Goal: Information Seeking & Learning: Learn about a topic

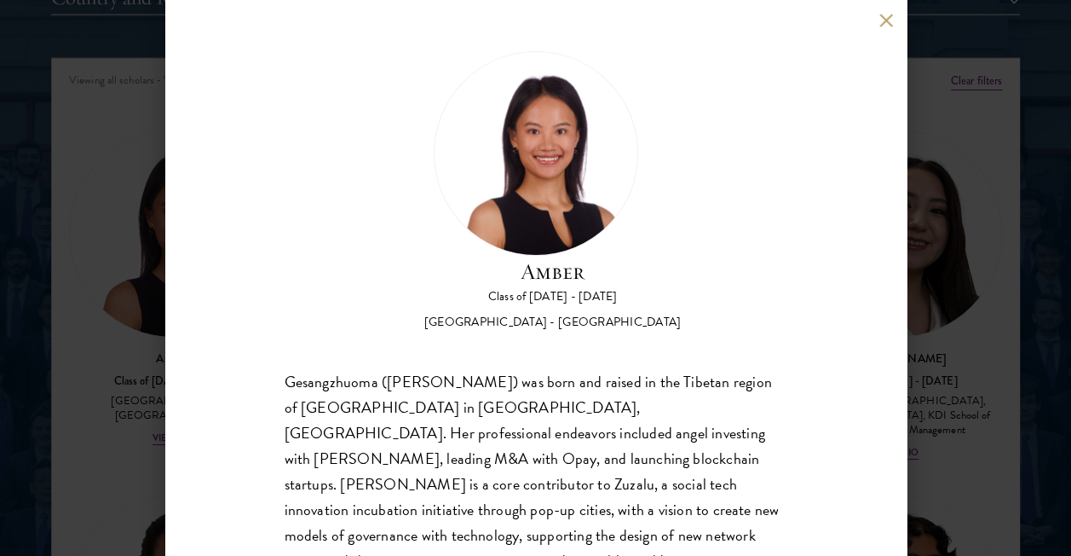
scroll to position [120, 0]
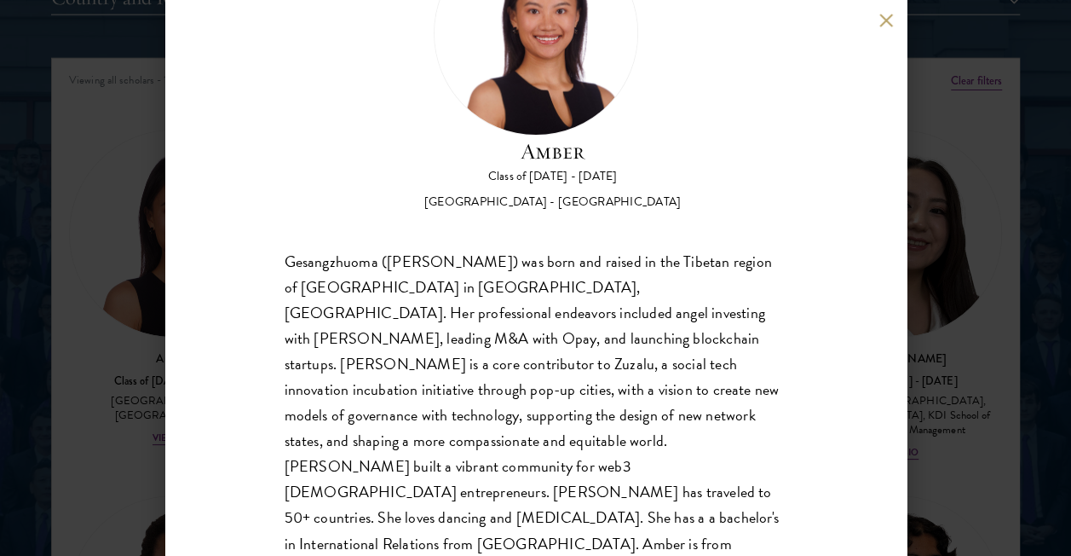
drag, startPoint x: 968, startPoint y: 140, endPoint x: 879, endPoint y: 18, distance: 150.7
click at [968, 140] on div "Amber Class of [DATE] - [DATE] [GEOGRAPHIC_DATA] - [GEOGRAPHIC_DATA] Gesangzhuo…" at bounding box center [535, 278] width 1071 height 556
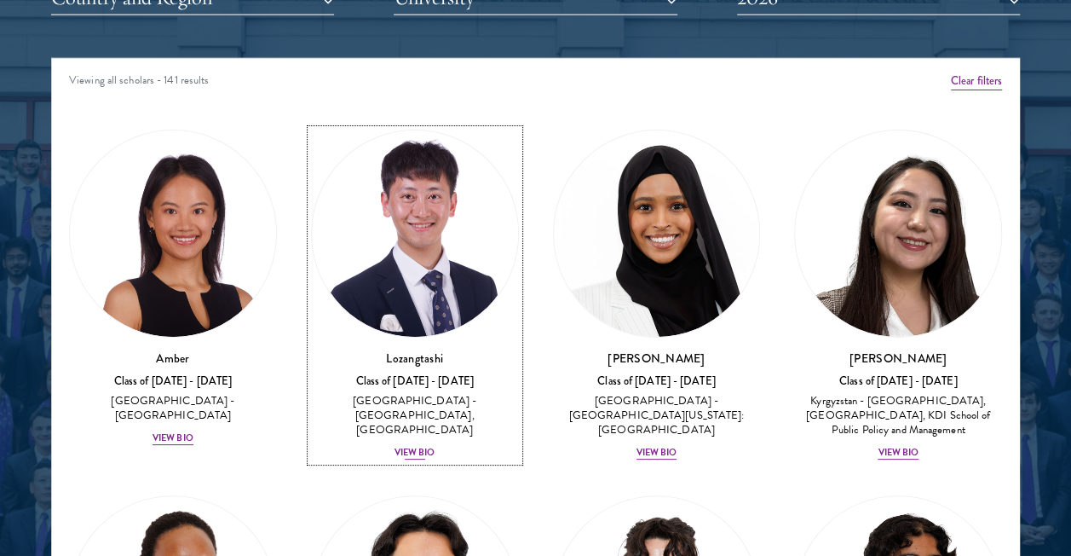
click at [439, 205] on img at bounding box center [415, 233] width 206 height 206
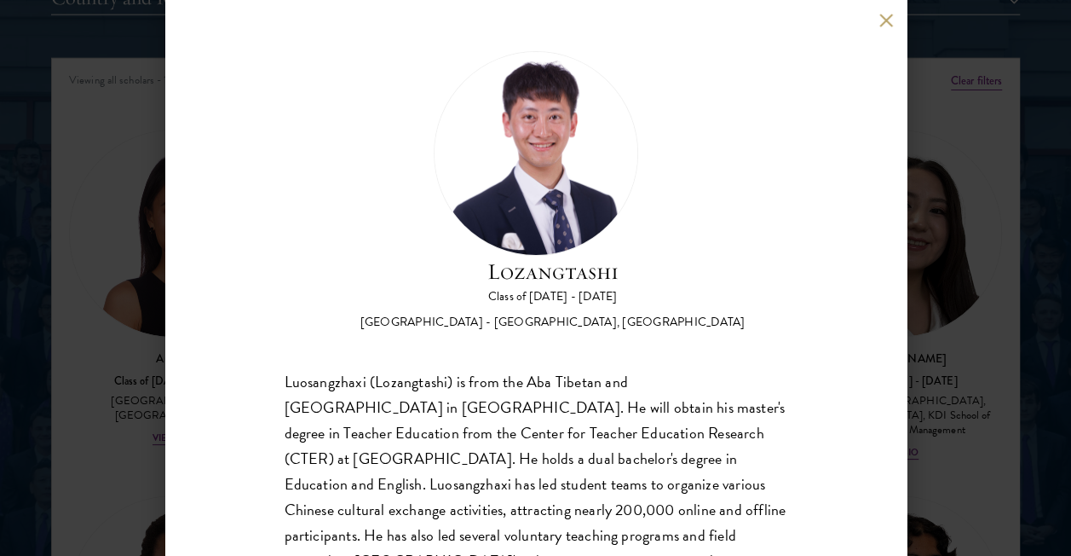
drag, startPoint x: 958, startPoint y: 118, endPoint x: 886, endPoint y: 21, distance: 120.7
click at [958, 118] on div "Lozangtashi Class of [DATE] - [DATE] [GEOGRAPHIC_DATA] - [GEOGRAPHIC_DATA], [GE…" at bounding box center [535, 278] width 1071 height 556
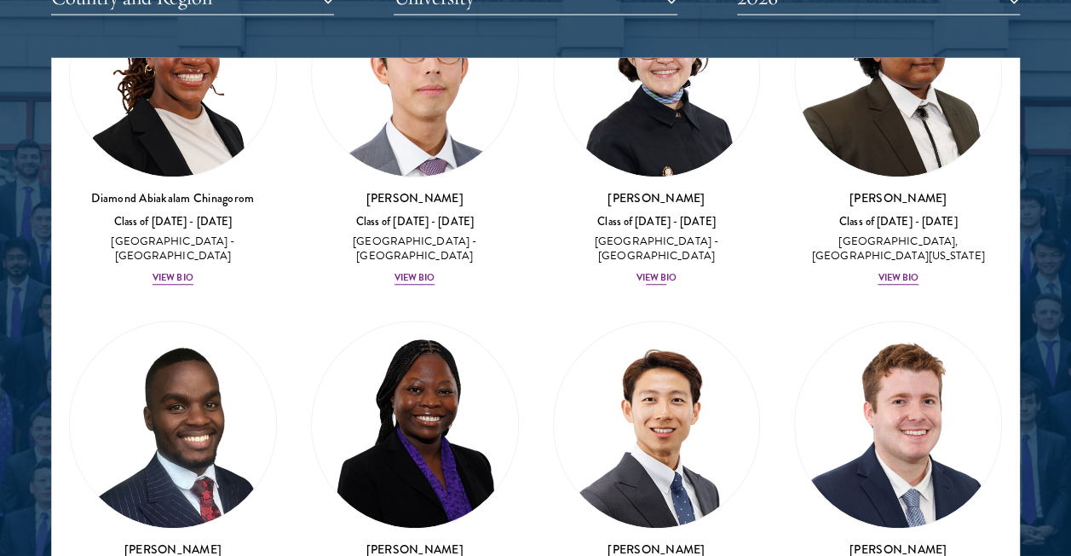
scroll to position [426, 0]
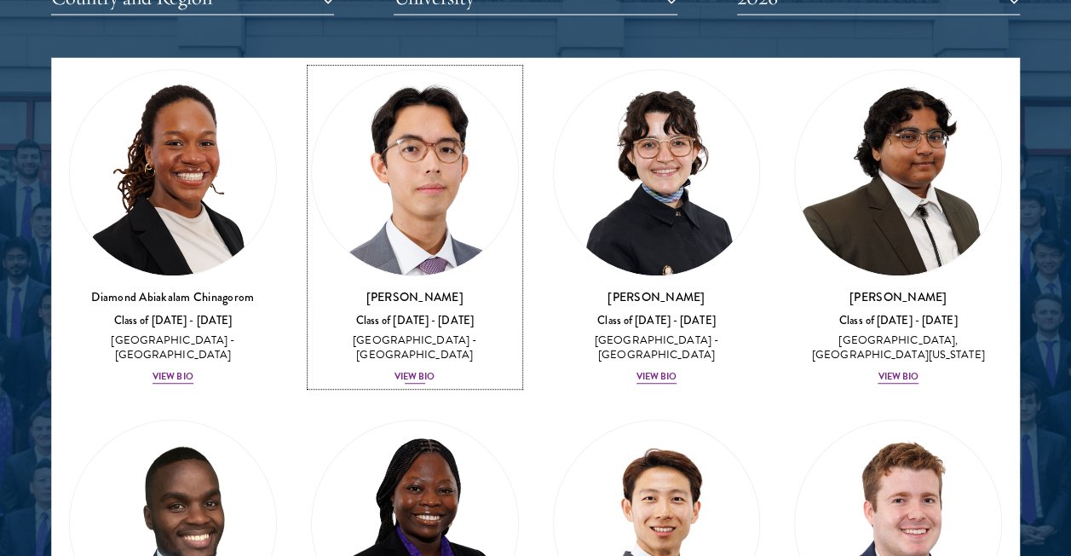
click at [455, 136] on img at bounding box center [415, 173] width 206 height 206
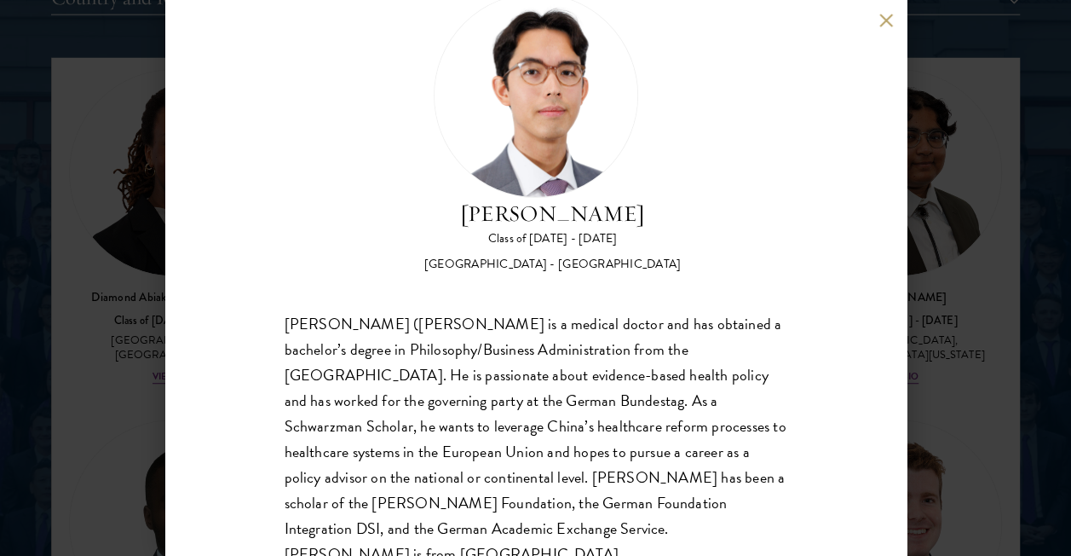
scroll to position [95, 0]
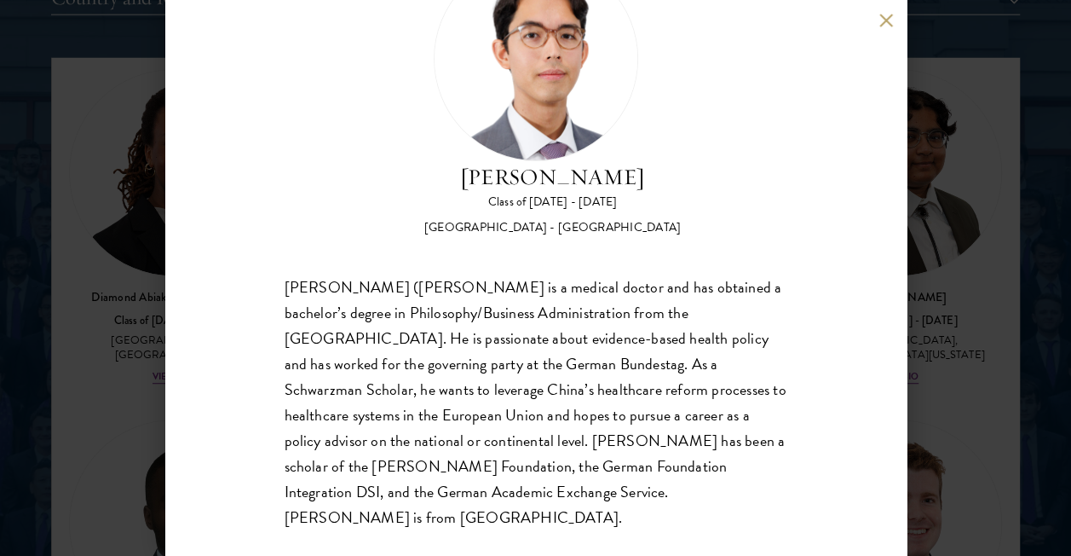
click at [988, 295] on div "[PERSON_NAME] Class of [DATE] - [DATE] [GEOGRAPHIC_DATA] - [GEOGRAPHIC_DATA] [P…" at bounding box center [535, 278] width 1071 height 556
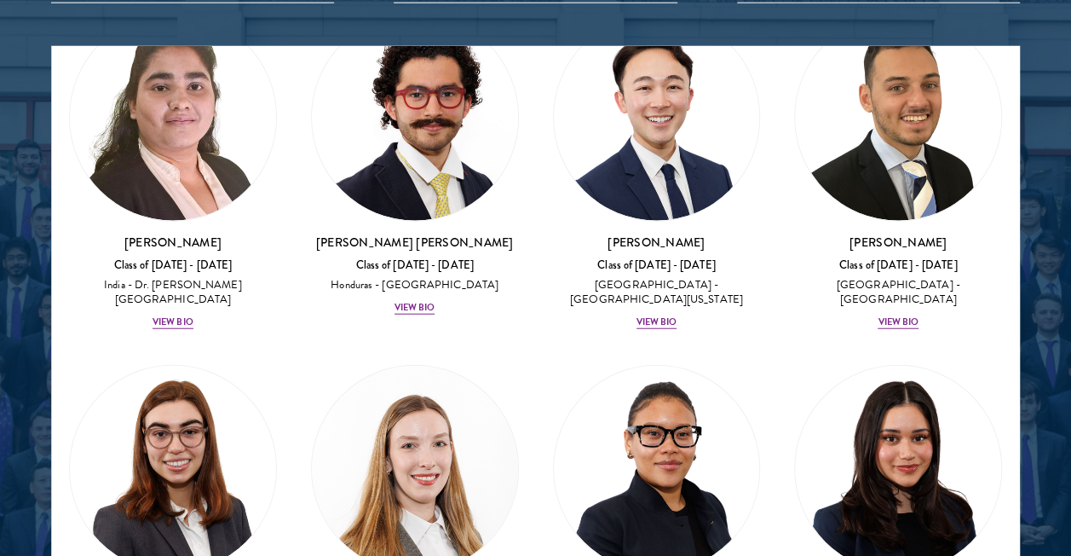
scroll to position [4908, 0]
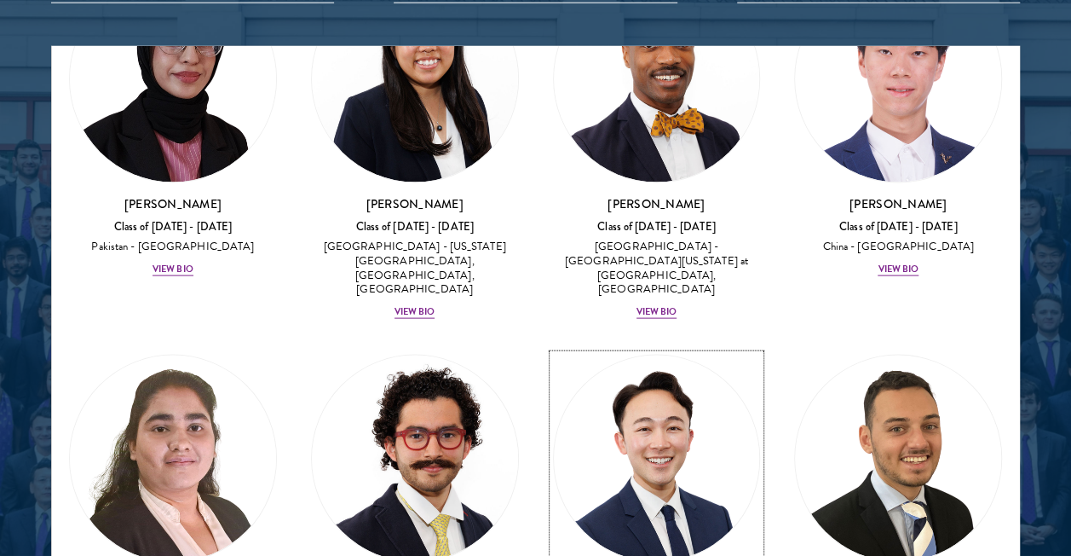
click at [673, 355] on img at bounding box center [657, 458] width 206 height 206
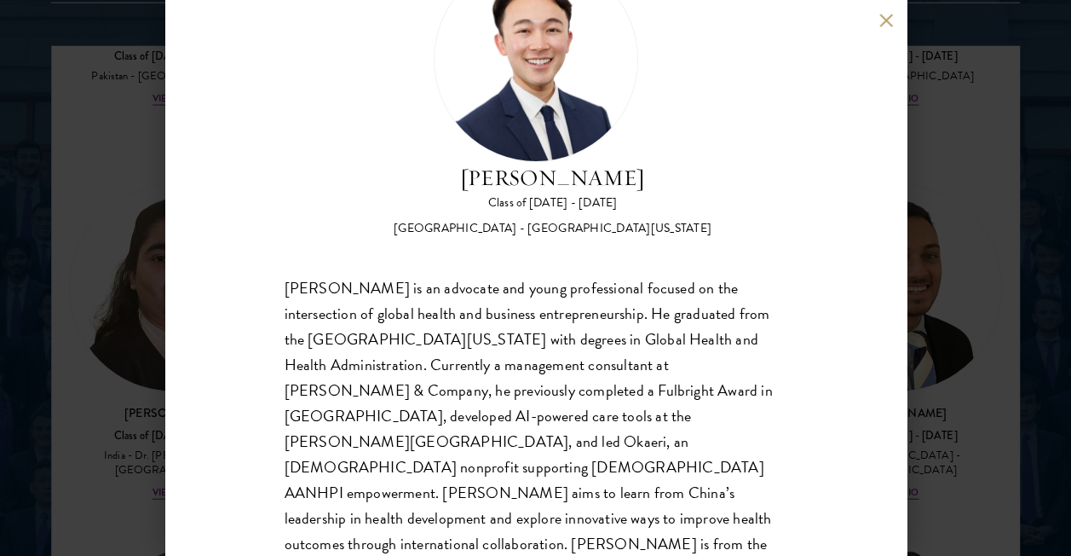
scroll to position [95, 0]
